Goal: Task Accomplishment & Management: Complete application form

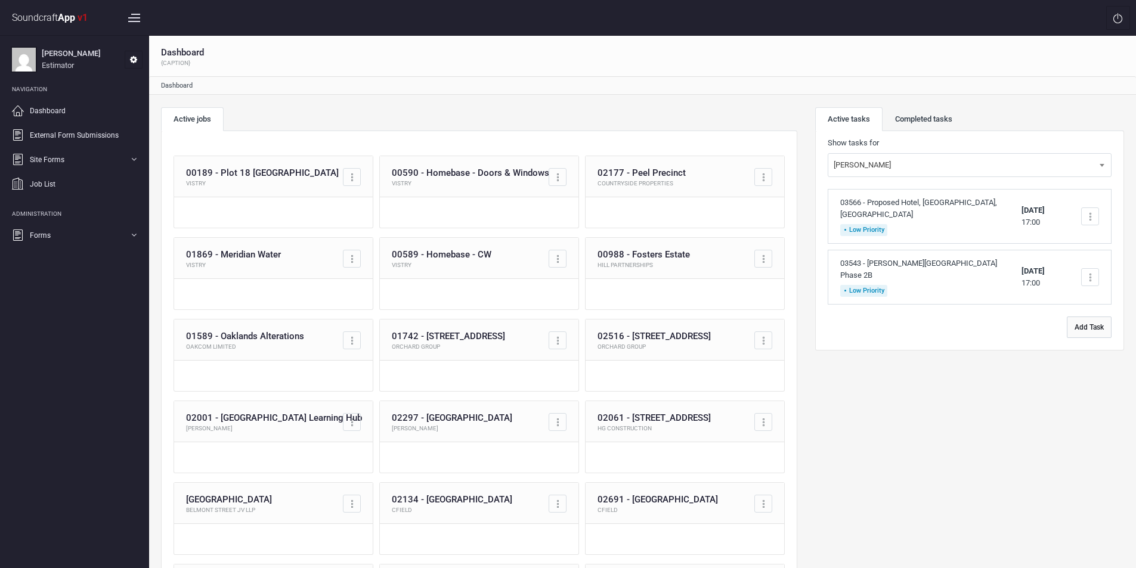
click at [1093, 317] on button "Add Task" at bounding box center [1088, 327] width 45 height 21
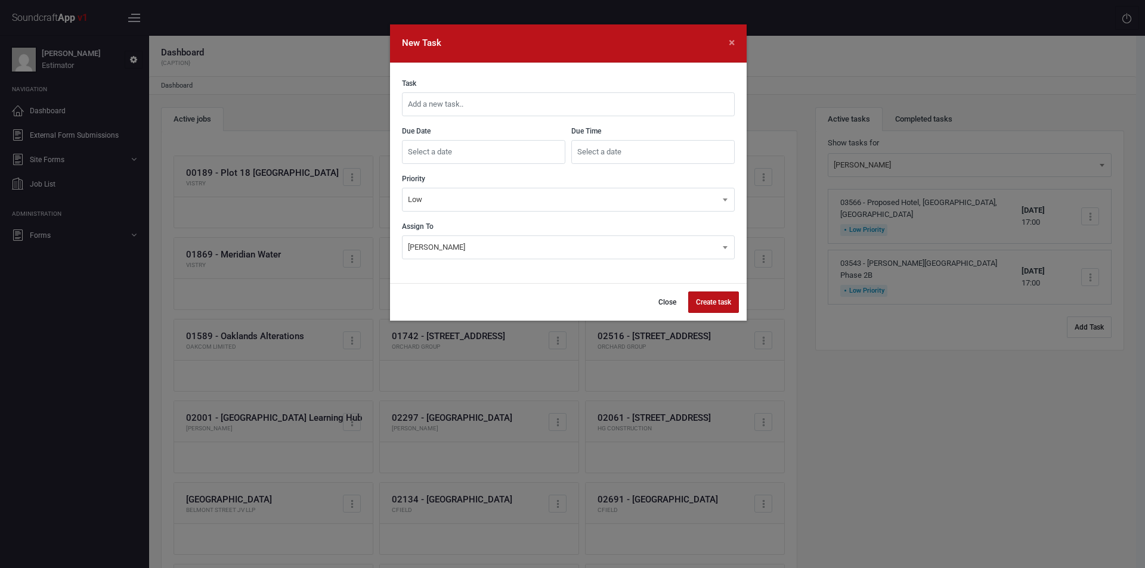
click at [579, 107] on input "text" at bounding box center [568, 104] width 333 height 24
type input "03575 - OSDE Armourers Court"
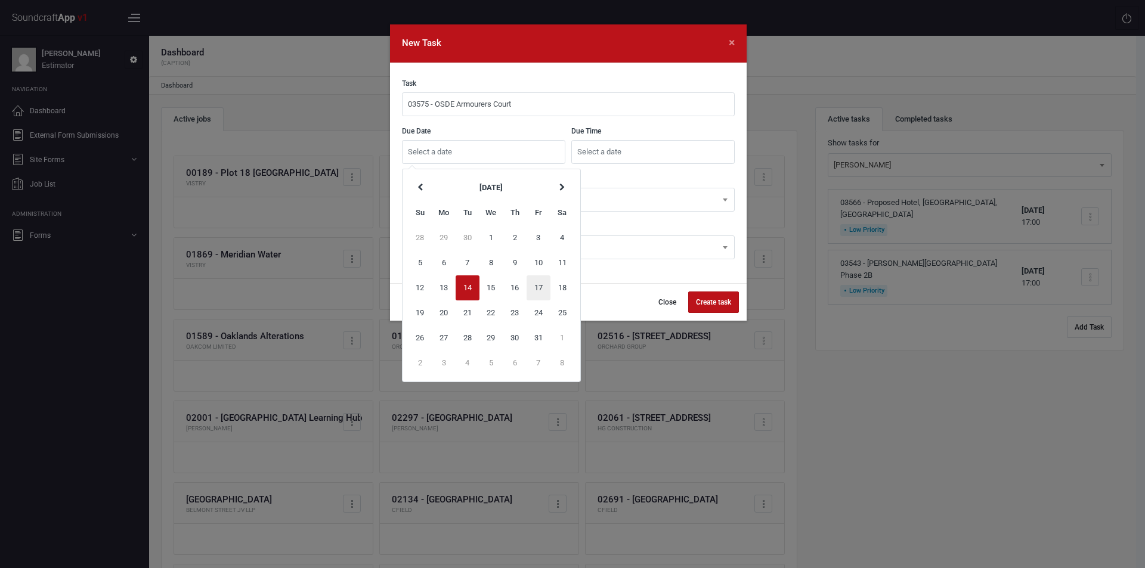
type input "[DATE]"
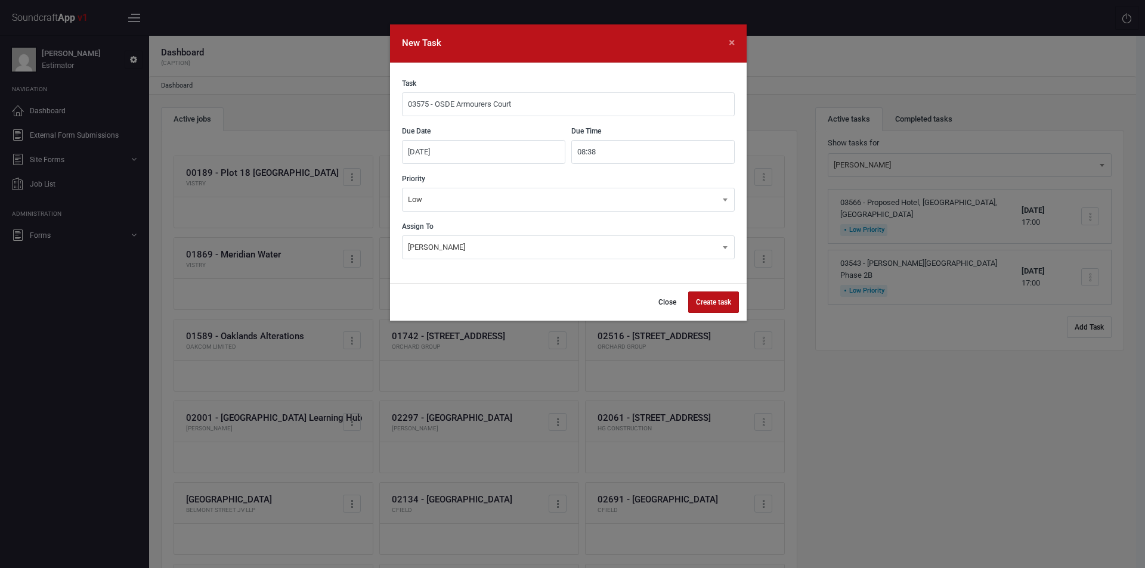
click at [608, 152] on input "08:38" at bounding box center [652, 152] width 163 height 24
type input "0"
type input "17:00"
click at [706, 293] on button "Create task" at bounding box center [713, 302] width 51 height 21
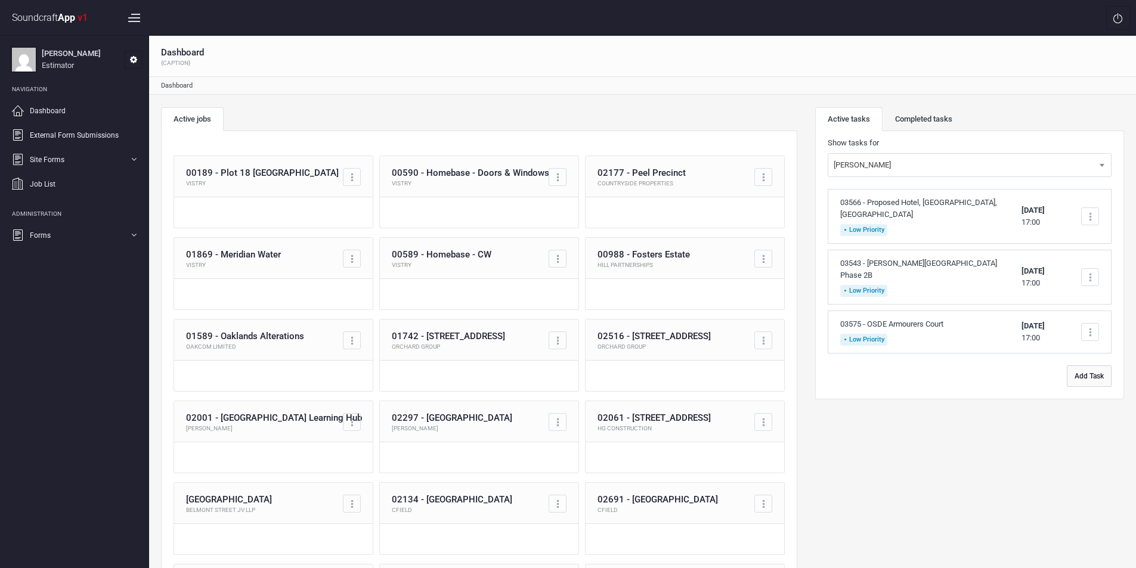
drag, startPoint x: 1081, startPoint y: 367, endPoint x: 1040, endPoint y: 353, distance: 43.4
click at [1081, 367] on button "Add Task" at bounding box center [1088, 375] width 45 height 21
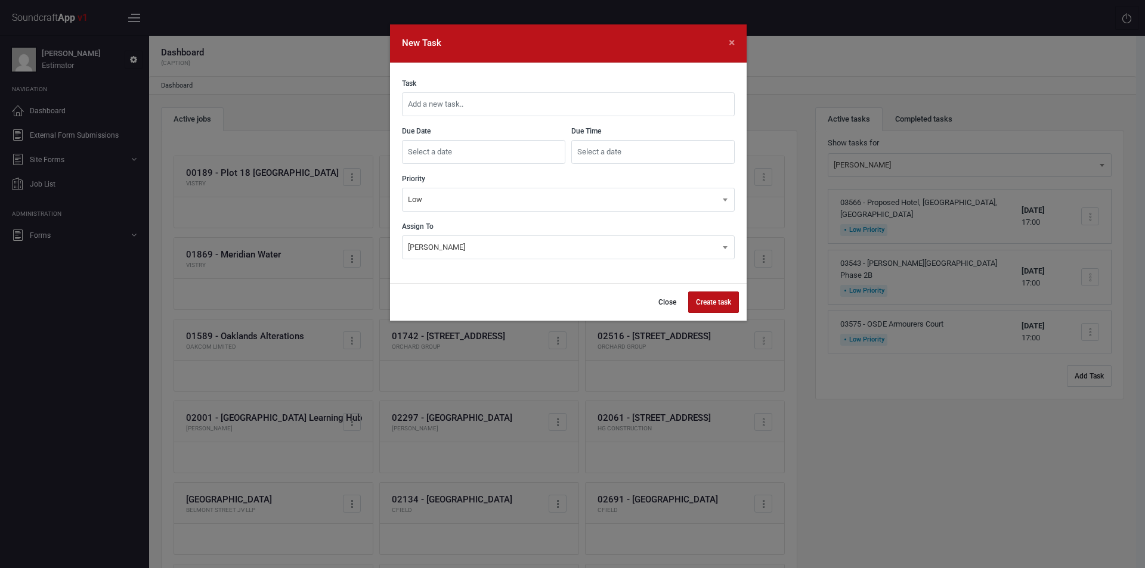
click at [446, 109] on input "text" at bounding box center [568, 104] width 333 height 24
type input "03576 - Dartford & Gravesend Hawthorn Modular [PERSON_NAME]"
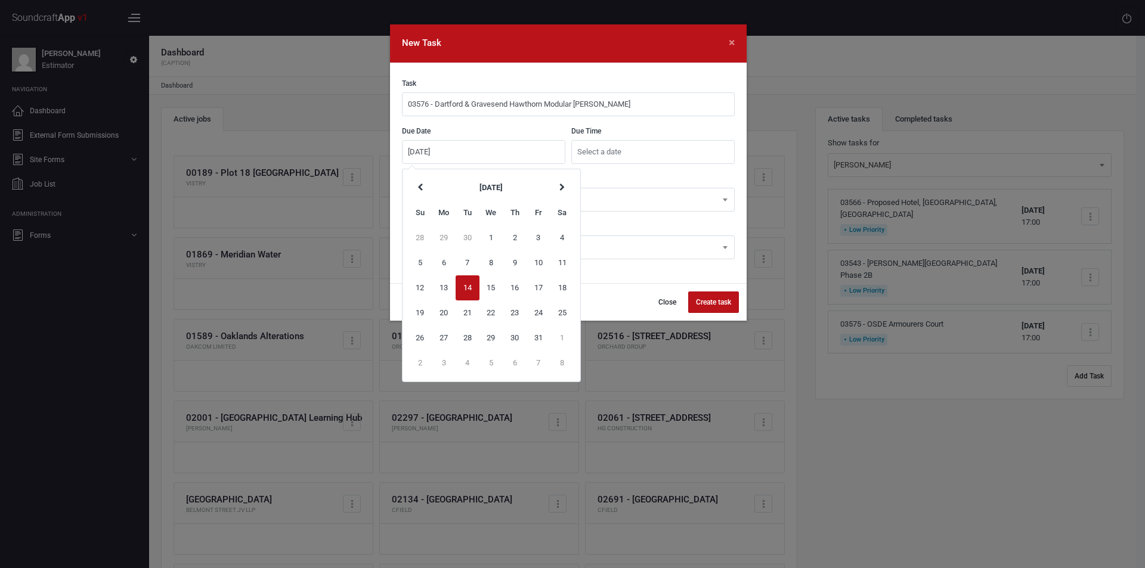
type input "[DATE]"
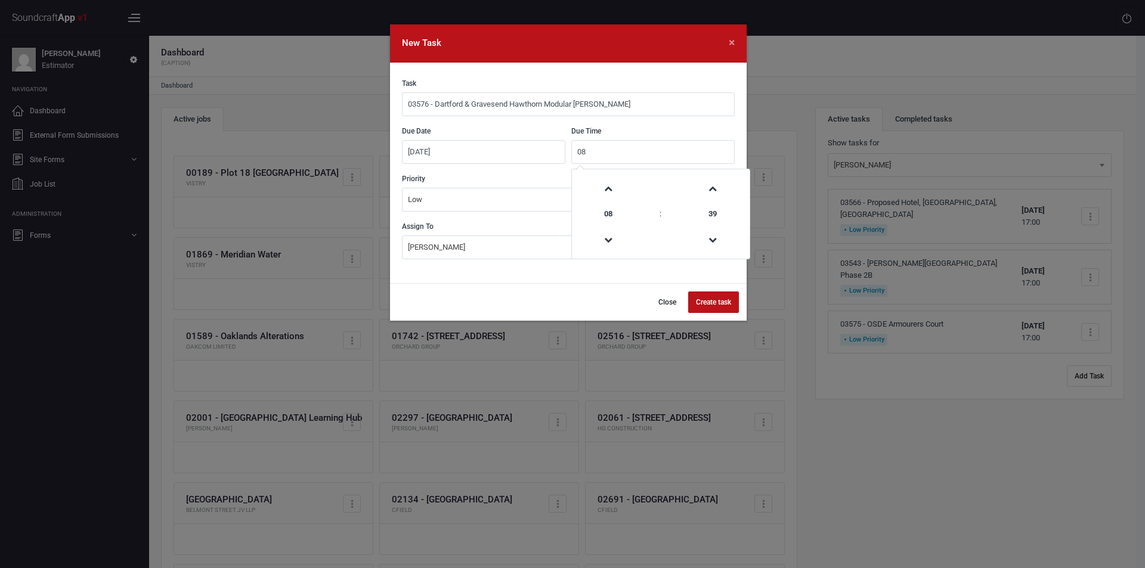
type input "0"
type input "17:00"
click at [702, 305] on button "Create task" at bounding box center [713, 302] width 51 height 21
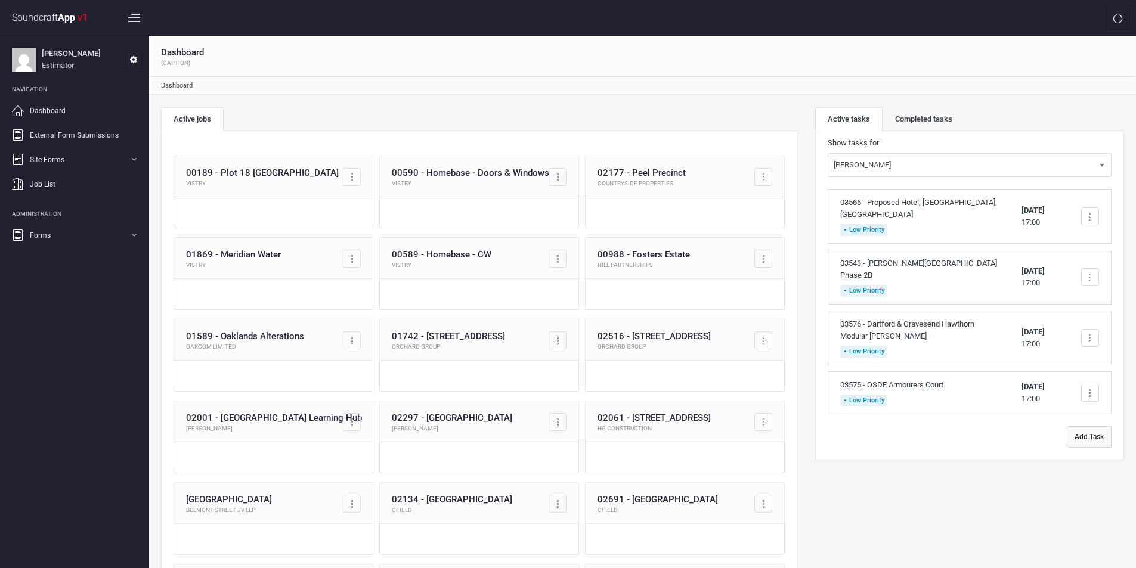
click at [1083, 426] on button "Add Task" at bounding box center [1088, 436] width 45 height 21
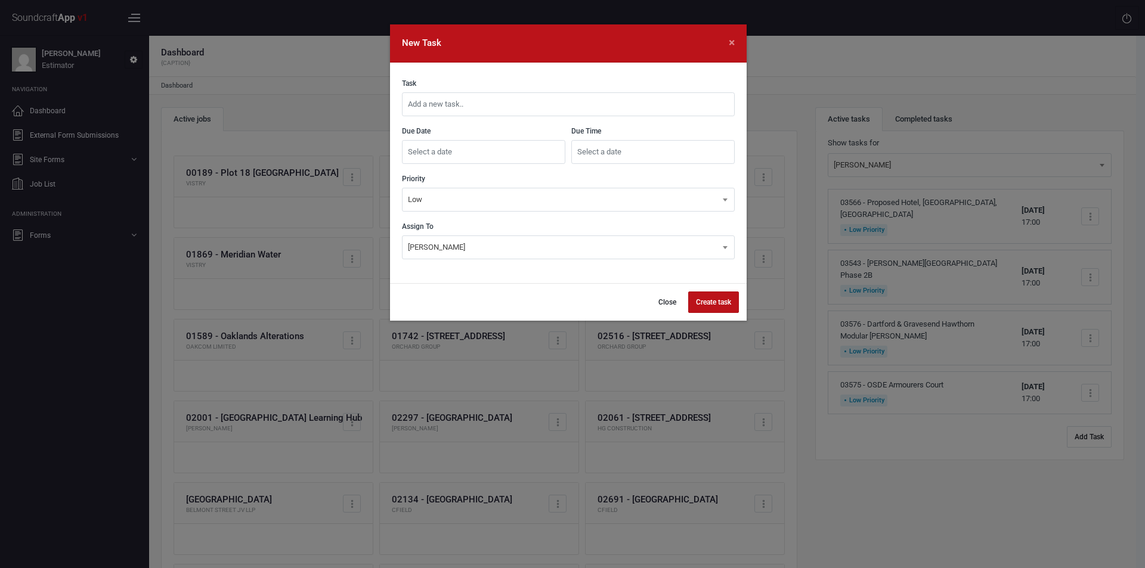
click at [555, 113] on input "text" at bounding box center [568, 104] width 333 height 24
type input "03186 - Highbury Quadrant Requote"
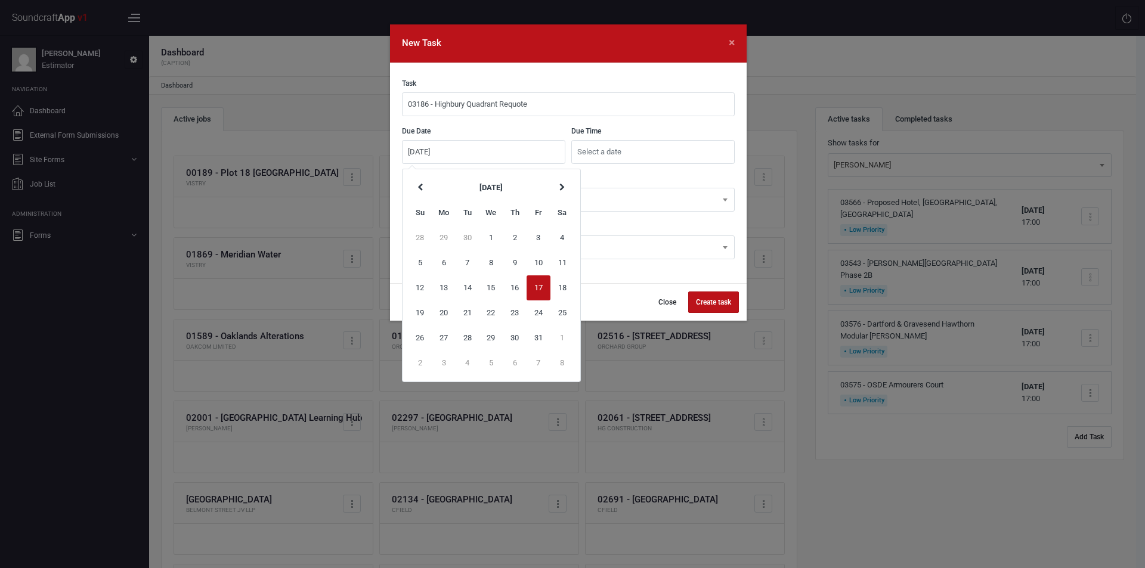
type input "[DATE]"
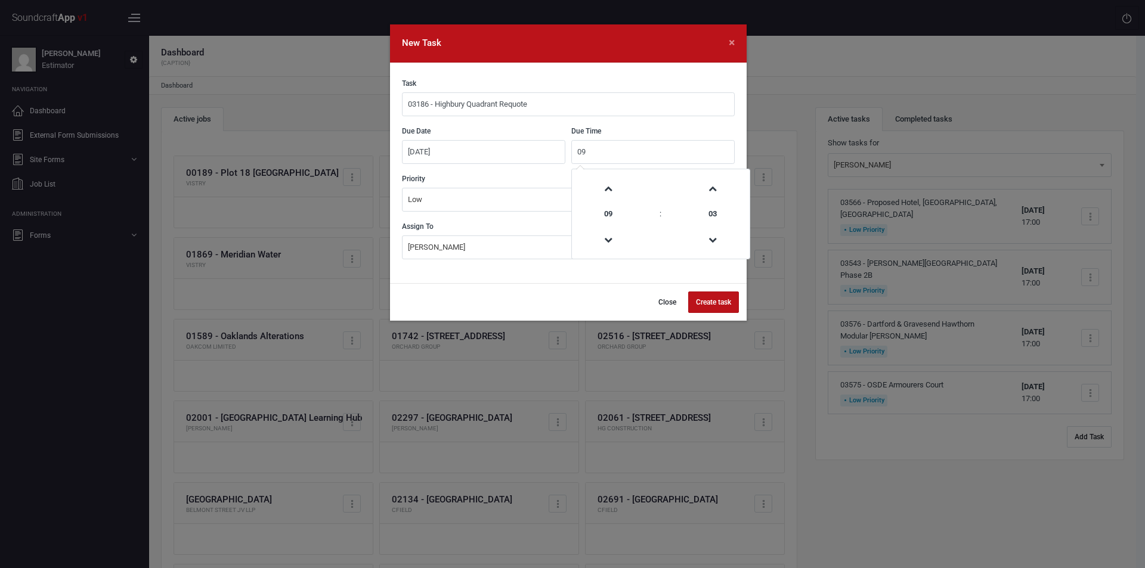
type input "0"
type input "17:00"
click at [699, 297] on button "Create task" at bounding box center [713, 302] width 51 height 21
